Goal: Contribute content: Add original content to the website for others to see

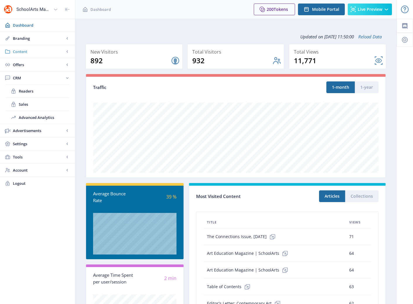
click at [25, 51] on span "Content" at bounding box center [39, 52] width 52 height 6
click at [29, 80] on span "Collections" at bounding box center [44, 78] width 50 height 6
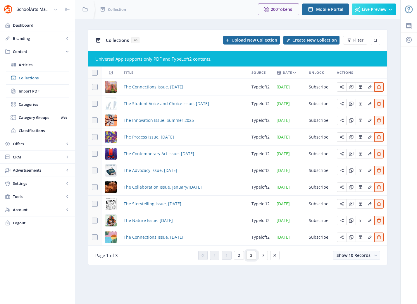
click at [251, 256] on span "3" at bounding box center [251, 255] width 2 height 5
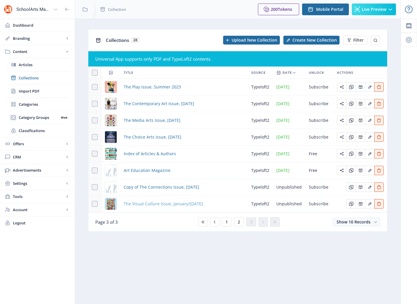
click at [162, 204] on span "The Visual Culture Issue, January/[DATE]" at bounding box center [163, 203] width 79 height 7
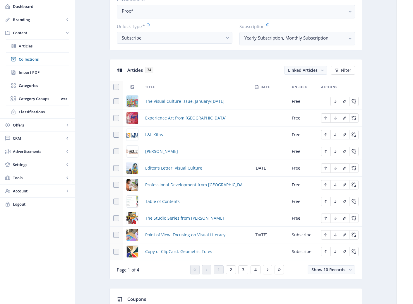
scroll to position [218, 0]
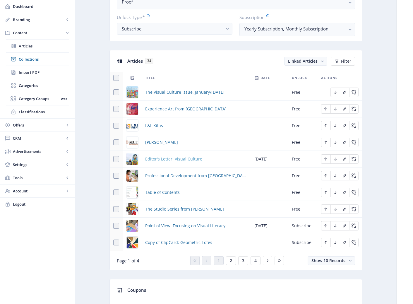
click at [169, 161] on span "Editor's Letter: Visual Culture" at bounding box center [173, 158] width 57 height 7
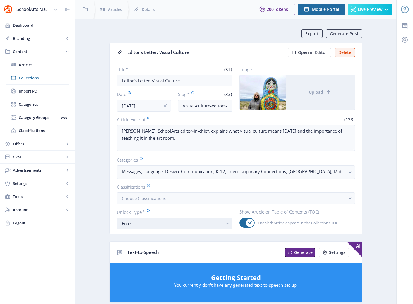
click at [213, 224] on div "Free" at bounding box center [172, 223] width 101 height 7
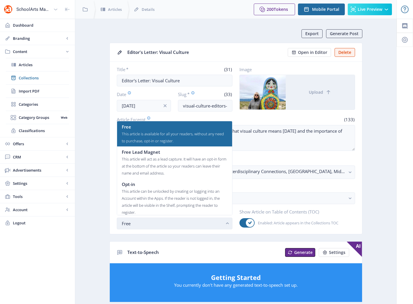
click at [228, 226] on rect "button" at bounding box center [227, 223] width 7 height 7
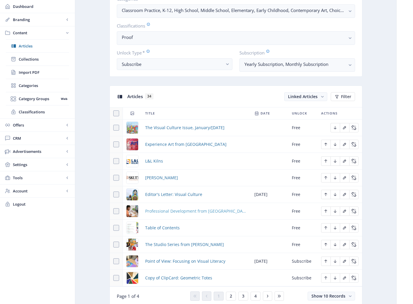
scroll to position [191, 0]
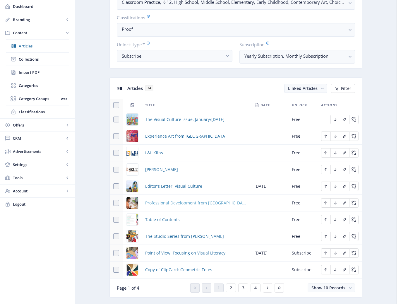
click at [180, 203] on span "Professional Development from [GEOGRAPHIC_DATA]" at bounding box center [196, 202] width 102 height 7
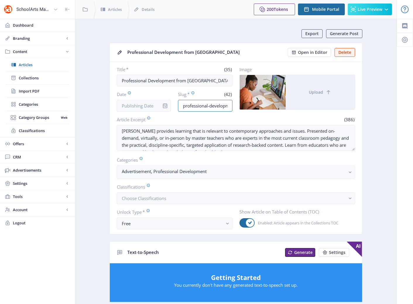
scroll to position [0, 47]
drag, startPoint x: 218, startPoint y: 106, endPoint x: 258, endPoint y: 110, distance: 40.0
click at [258, 110] on div "Title * (35) Professional Development from [PERSON_NAME] Date Slug * (42) profe…" at bounding box center [236, 88] width 238 height 45
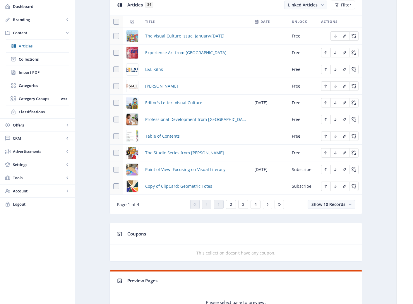
scroll to position [285, 0]
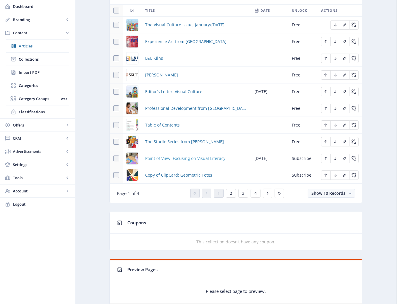
click at [188, 158] on span "Point of View: Focusing on Visual Literacy" at bounding box center [185, 158] width 80 height 7
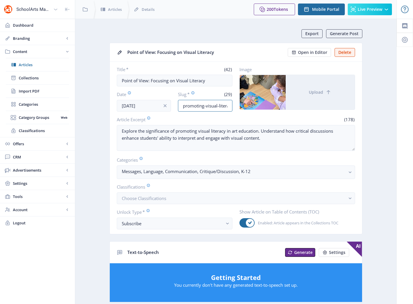
scroll to position [0, 15]
drag, startPoint x: 212, startPoint y: 107, endPoint x: 257, endPoint y: 110, distance: 44.6
click at [257, 110] on div "Title * (42) Point of View: Focusing on Visual Literacy Date [DATE] Slug * (29)…" at bounding box center [236, 88] width 238 height 45
click at [192, 103] on input "promoting-visual-literacy-123" at bounding box center [205, 106] width 54 height 12
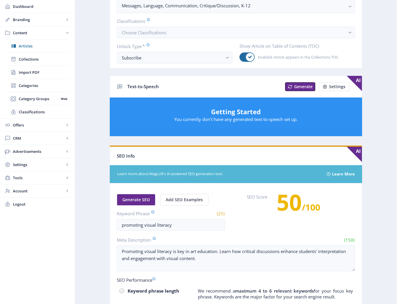
scroll to position [0, 0]
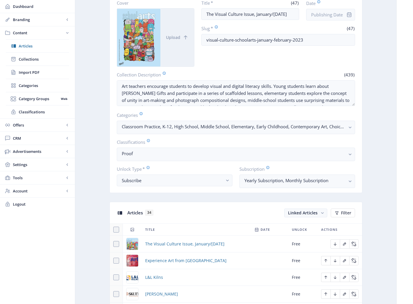
scroll to position [180, 0]
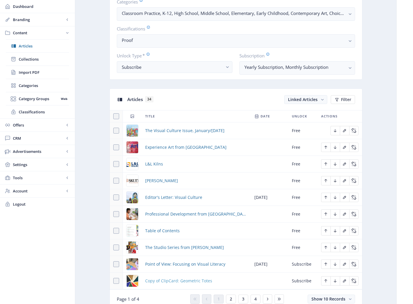
click at [170, 280] on span "Copy of ClipCard: Geometric Totes" at bounding box center [178, 280] width 67 height 7
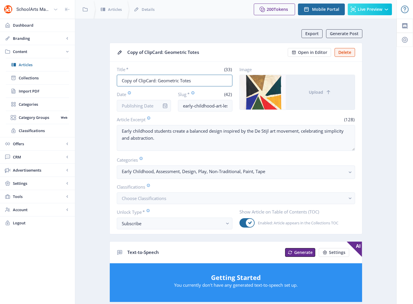
drag, startPoint x: 139, startPoint y: 80, endPoint x: 91, endPoint y: 78, distance: 48.3
click at [91, 78] on app-content-article "Export Generate Post Copy of ClipCard: Geometric Totes Open in Editor Delete Ti…" at bounding box center [235, 299] width 301 height 540
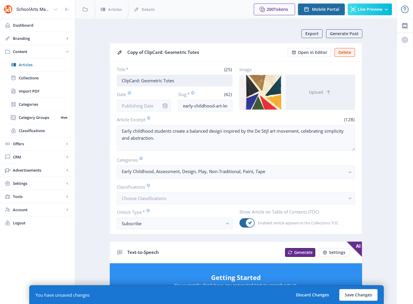
drag, startPoint x: 186, startPoint y: 81, endPoint x: 142, endPoint y: 80, distance: 44.2
click at [142, 80] on input "ClipCard: Geometric Totes" at bounding box center [175, 81] width 116 height 12
paste input "Seasonal Still Life"
type input "ClipCard: Seasonal Still Life"
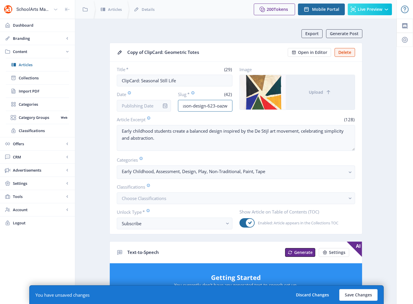
drag, startPoint x: 209, startPoint y: 107, endPoint x: 233, endPoint y: 106, distance: 24.0
click at [233, 106] on div "Title * (29) ClipCard: Seasonal Still Life Date Slug * (42) early-childhood-art…" at bounding box center [236, 88] width 238 height 45
click at [230, 104] on input "early-childhood-art-lesson-design-623-oazw" at bounding box center [205, 106] width 54 height 12
drag, startPoint x: 229, startPoint y: 105, endPoint x: 192, endPoint y: 104, distance: 36.9
click at [193, 104] on input "early-childhood-art-lesson-design-623-oazw" at bounding box center [205, 106] width 54 height 12
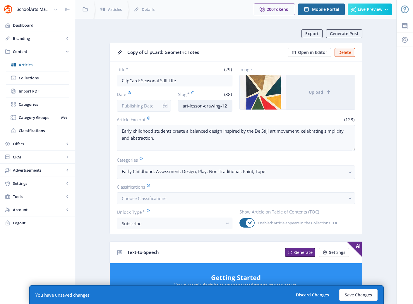
scroll to position [0, 36]
type input "early-childhood-art-lesson-drawing-123"
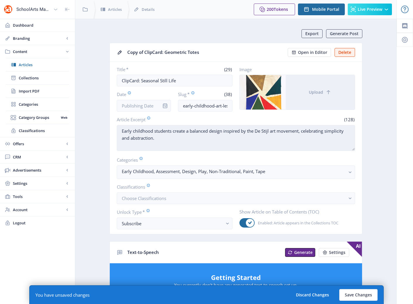
drag, startPoint x: 173, startPoint y: 131, endPoint x: 182, endPoint y: 139, distance: 12.4
click at [182, 139] on textarea "Early childhood students create a balanced design inspired by the De Stijl art …" at bounding box center [236, 138] width 238 height 26
paste textarea "still-life drawings while reinforcing their knowledge of the current season."
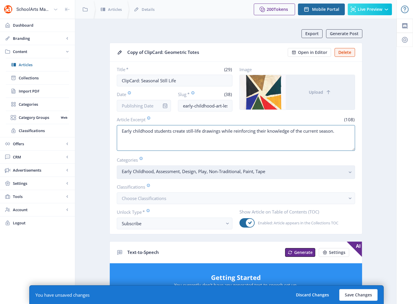
type textarea "Early childhood students create still-life drawings while reinforcing their kno…"
click at [346, 171] on button "Early Childhood, Assessment, Design, Play, Non-Traditional, Paint, Tape" at bounding box center [236, 171] width 238 height 13
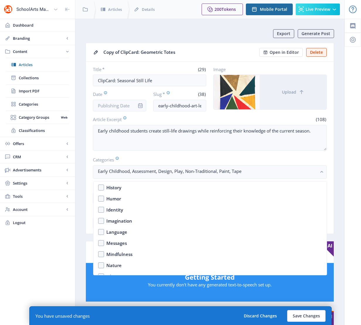
scroll to position [350, 0]
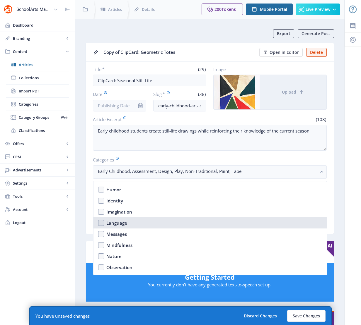
click at [113, 223] on div "Language" at bounding box center [116, 222] width 21 height 7
checkbox input "true"
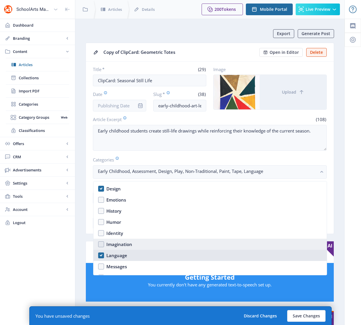
scroll to position [315, 0]
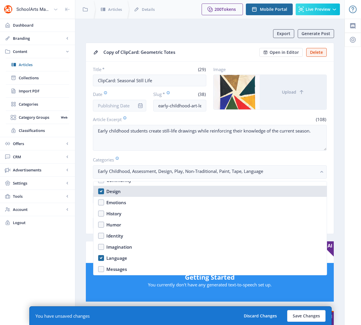
click at [114, 191] on div "Design" at bounding box center [113, 191] width 14 height 7
checkbox input "false"
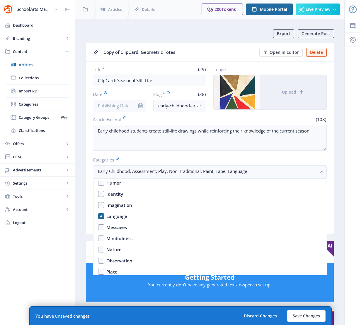
scroll to position [382, 0]
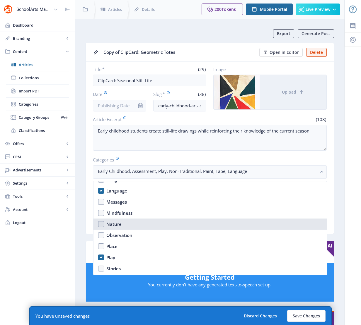
click at [104, 223] on nb-option "Nature" at bounding box center [209, 224] width 233 height 11
checkbox input "true"
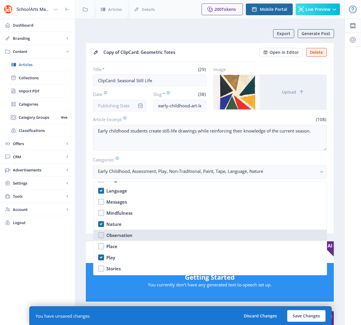
click at [111, 232] on div "Observation" at bounding box center [119, 235] width 26 height 7
checkbox input "true"
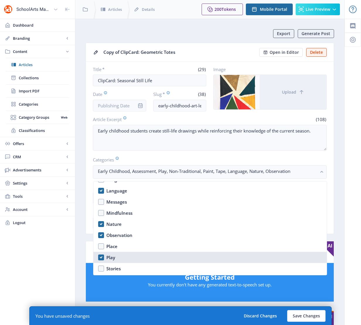
click at [107, 258] on div "Play" at bounding box center [110, 257] width 9 height 7
checkbox input "false"
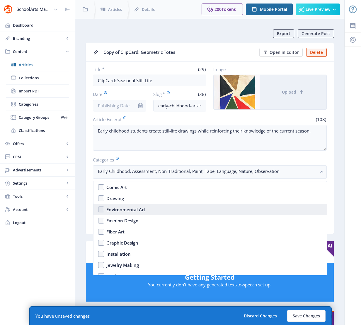
scroll to position [545, 0]
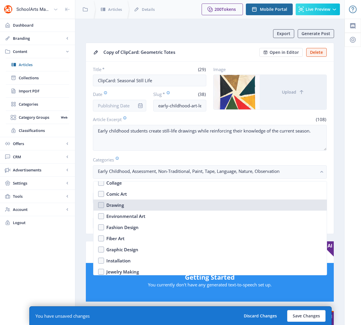
click at [112, 203] on div "Drawing" at bounding box center [115, 205] width 18 height 7
checkbox input "true"
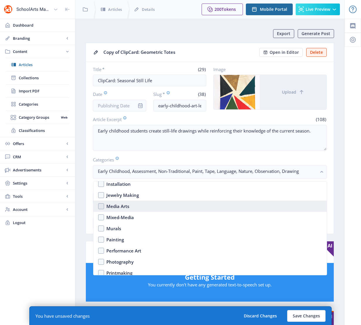
scroll to position [623, 0]
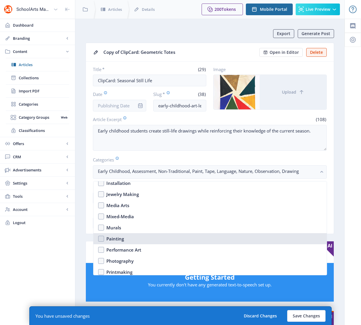
click at [108, 237] on div "Painting" at bounding box center [115, 238] width 18 height 7
checkbox input "true"
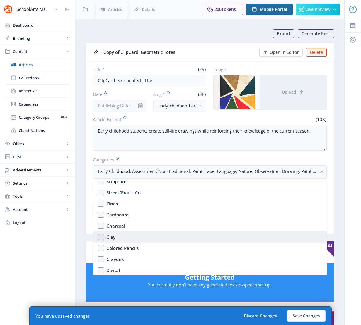
scroll to position [725, 0]
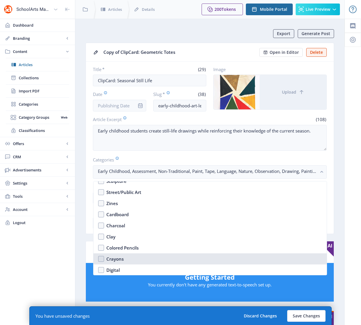
click at [117, 258] on div "Crayons" at bounding box center [114, 258] width 17 height 7
checkbox input "true"
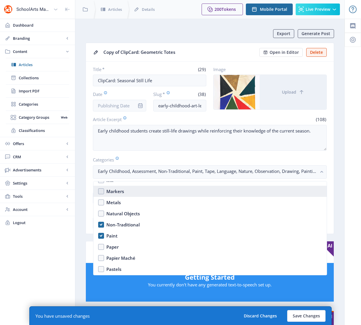
scroll to position [870, 0]
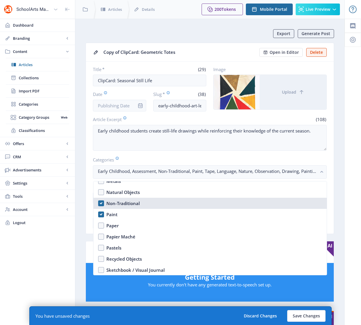
click at [117, 205] on div "Non-Traditional" at bounding box center [122, 203] width 33 height 7
checkbox input "false"
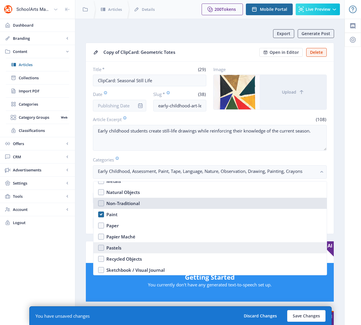
scroll to position [871, 0]
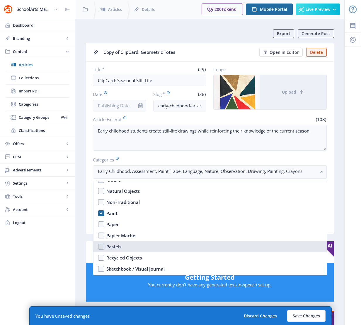
click at [118, 247] on div "Pastels" at bounding box center [113, 246] width 15 height 7
checkbox input "true"
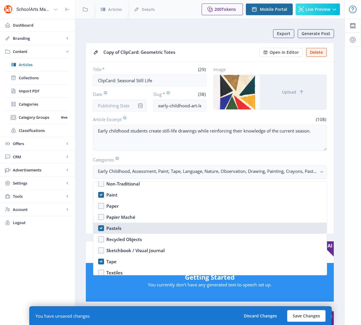
scroll to position [915, 0]
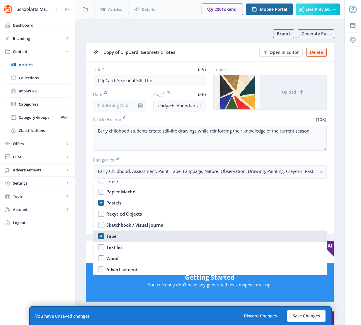
click at [111, 237] on div "Tape" at bounding box center [111, 236] width 10 height 7
checkbox input "false"
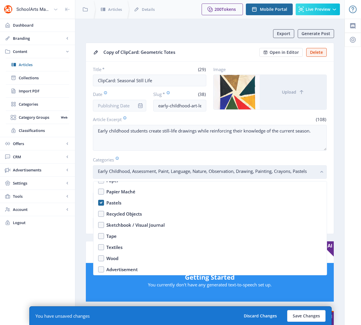
click at [320, 172] on rect "button" at bounding box center [321, 172] width 7 height 7
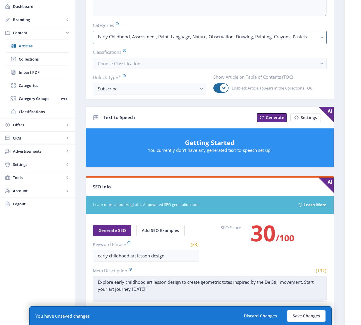
scroll to position [145, 0]
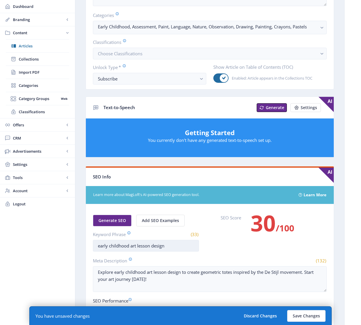
drag, startPoint x: 169, startPoint y: 246, endPoint x: 152, endPoint y: 248, distance: 16.8
click at [152, 248] on input "early childhood art lesson design" at bounding box center [146, 246] width 106 height 12
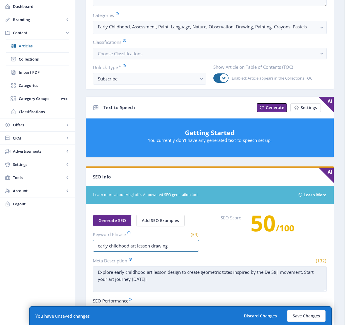
type input "early childhood art lesson drawing"
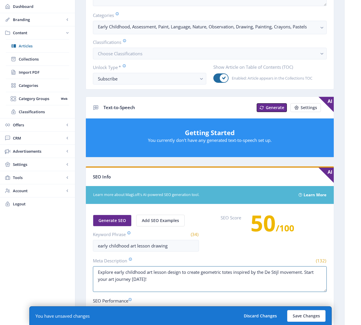
drag, startPoint x: 148, startPoint y: 285, endPoint x: 94, endPoint y: 264, distance: 58.3
click at [94, 264] on app-form-field "Meta Description (132) Explore early childhood art lesson design to create geom…" at bounding box center [210, 276] width 234 height 36
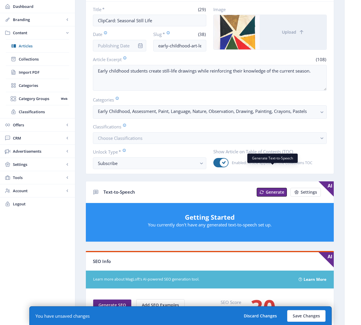
scroll to position [0, 0]
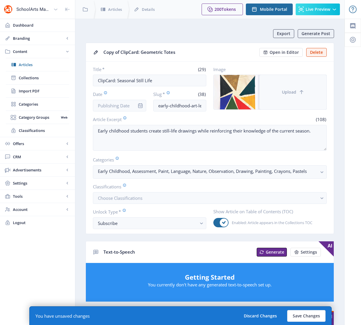
click at [289, 92] on span "Upload" at bounding box center [289, 92] width 14 height 5
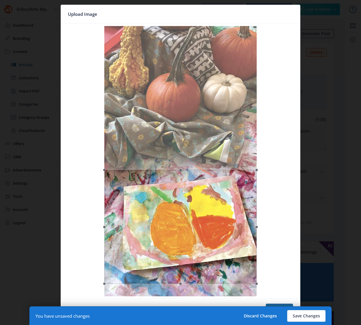
drag, startPoint x: 174, startPoint y: 88, endPoint x: 195, endPoint y: 232, distance: 145.2
click at [195, 232] on div at bounding box center [180, 227] width 152 height 114
click at [303, 303] on button "Save Changes" at bounding box center [306, 316] width 38 height 12
click at [272, 303] on nb-card-footer "Cancel Confirm" at bounding box center [180, 309] width 239 height 21
click at [273, 303] on button "Confirm" at bounding box center [278, 310] width 27 height 12
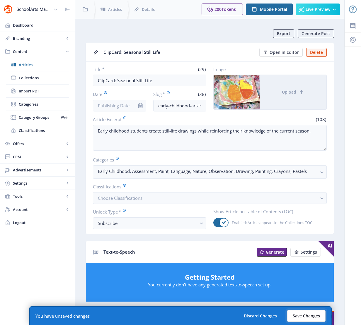
click at [305, 303] on button "Save Changes" at bounding box center [306, 316] width 38 height 12
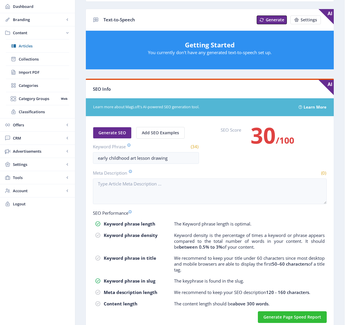
scroll to position [233, 0]
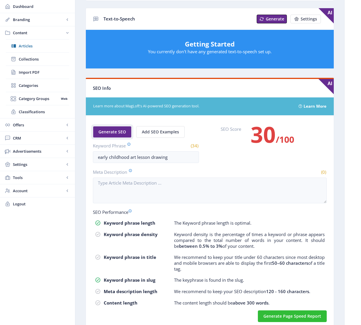
click at [114, 132] on span "Generate SEO" at bounding box center [112, 132] width 28 height 5
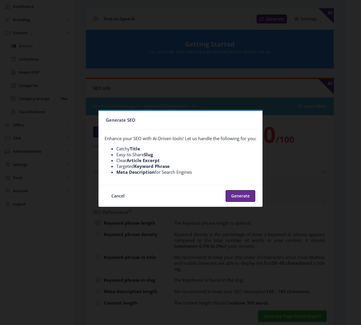
scroll to position [0, 0]
click at [230, 196] on button "Generate" at bounding box center [240, 196] width 30 height 12
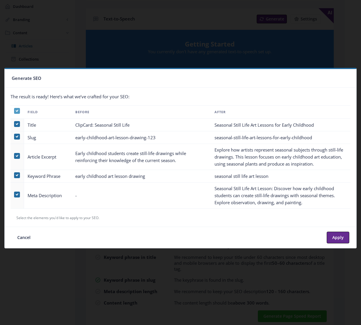
click at [16, 111] on use at bounding box center [17, 111] width 3 height 2
click at [14, 111] on input "checkbox" at bounding box center [14, 111] width 0 height 0
checkbox input "false"
click at [19, 193] on span at bounding box center [17, 195] width 6 height 6
click at [14, 195] on input "checkbox" at bounding box center [14, 195] width 0 height 0
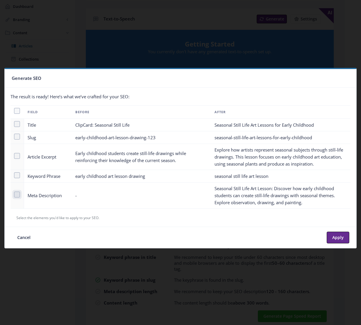
checkbox input "true"
click at [338, 239] on button "Apply" at bounding box center [337, 238] width 23 height 12
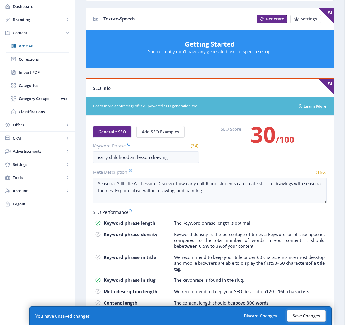
click at [306, 303] on button "Save Changes" at bounding box center [306, 316] width 38 height 12
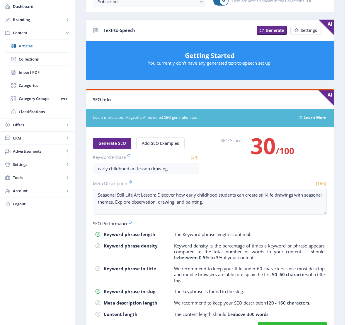
scroll to position [212, 0]
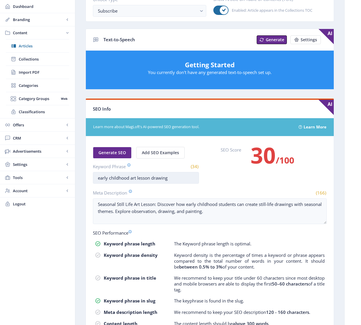
click at [177, 179] on input "early childhood art lesson drawing" at bounding box center [146, 178] width 106 height 12
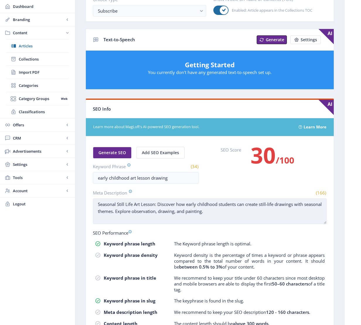
click at [255, 211] on textarea "Seasonal Still Life Art Lesson: Discover how early childhood students can creat…" at bounding box center [210, 211] width 234 height 26
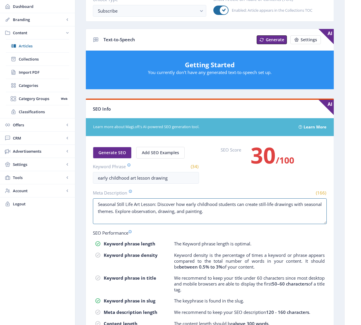
drag, startPoint x: 158, startPoint y: 204, endPoint x: 84, endPoint y: 203, distance: 74.1
click at [84, 203] on nb-layout-column "Export Generate Post ClipCard: Seasonal Still Life Open in Editor Delete Title …" at bounding box center [209, 87] width 269 height 562
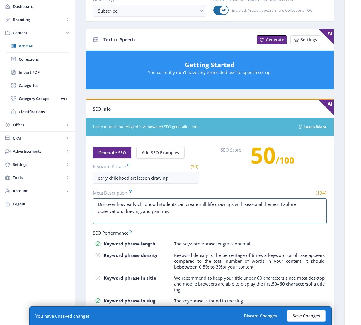
type textarea "Discover how early childhood students can create still-life drawings with seaso…"
click at [310, 303] on button "Save Changes" at bounding box center [306, 316] width 38 height 12
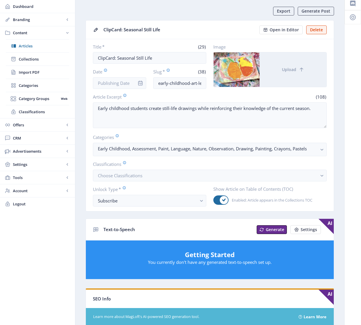
scroll to position [12, 0]
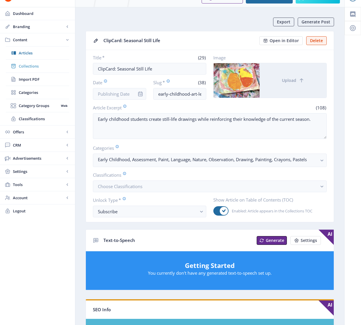
click at [32, 66] on span "Collections" at bounding box center [44, 66] width 50 height 6
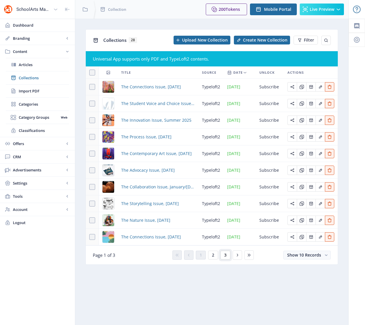
click at [228, 256] on button "3" at bounding box center [225, 255] width 10 height 9
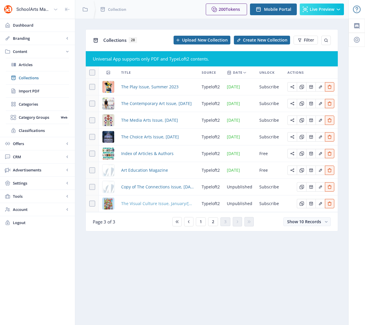
click at [142, 201] on span "The Visual Culture Issue, January/[DATE]" at bounding box center [157, 203] width 73 height 7
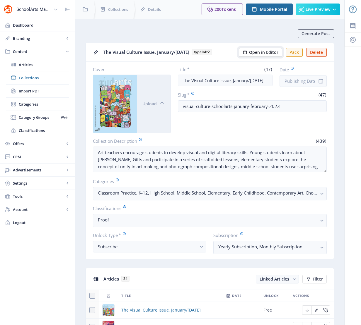
click at [261, 52] on span "Open in Editor" at bounding box center [263, 52] width 29 height 5
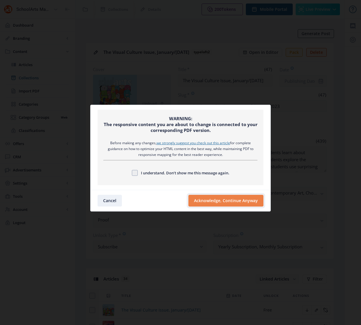
click at [214, 198] on button "Acknowledge, Continue Anyway" at bounding box center [225, 201] width 75 height 12
